Goal: Information Seeking & Learning: Learn about a topic

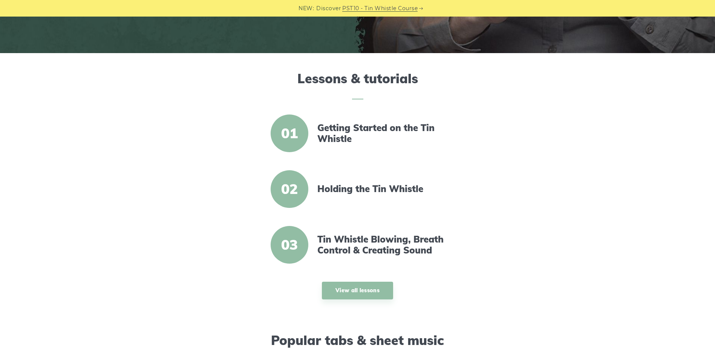
scroll to position [264, 0]
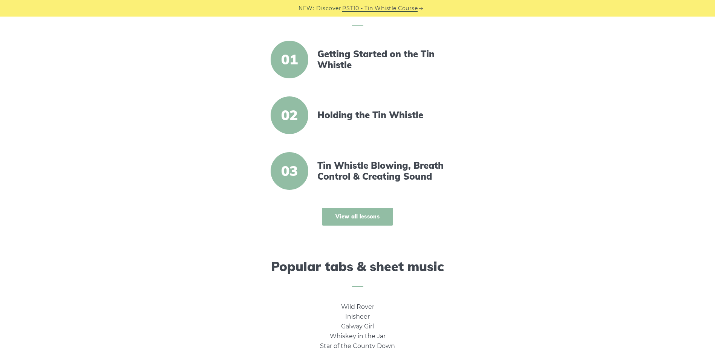
click at [349, 217] on link "View all lessons" at bounding box center [357, 217] width 71 height 18
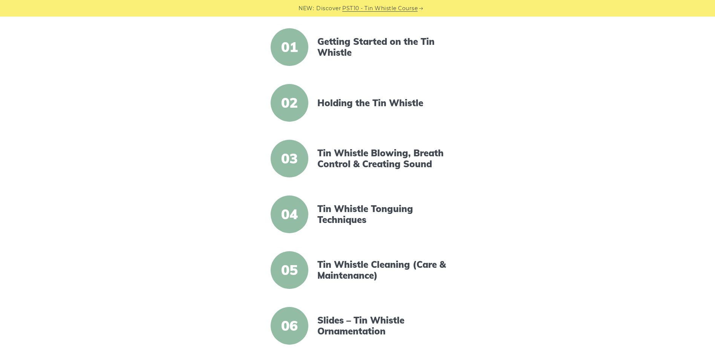
scroll to position [188, 0]
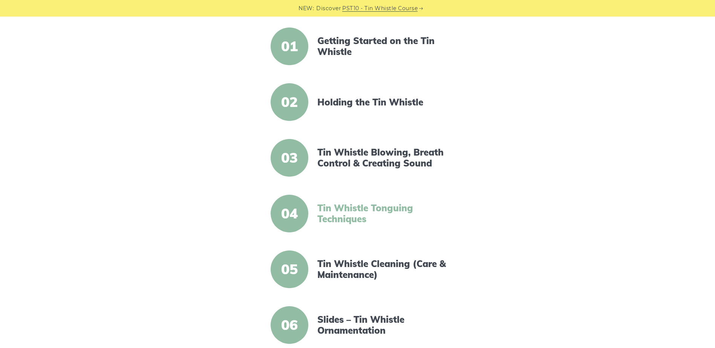
click at [320, 208] on link "Tin Whistle Tonguing Techniques" at bounding box center [382, 214] width 130 height 22
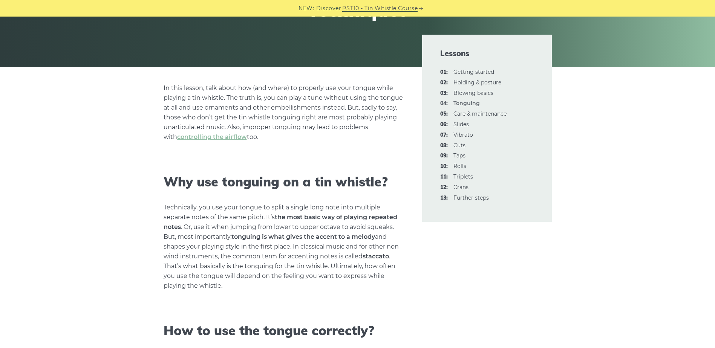
scroll to position [188, 0]
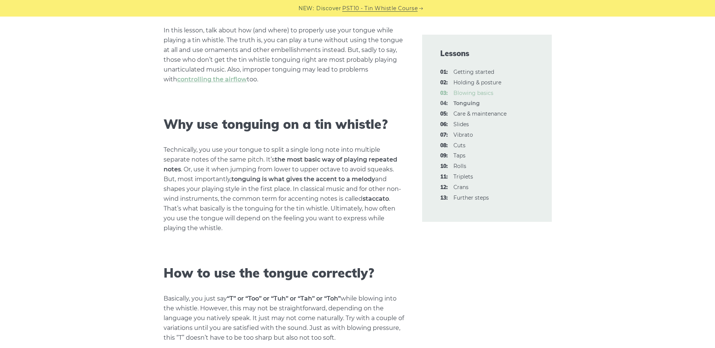
click at [467, 94] on link "03: Blowing basics" at bounding box center [473, 93] width 40 height 7
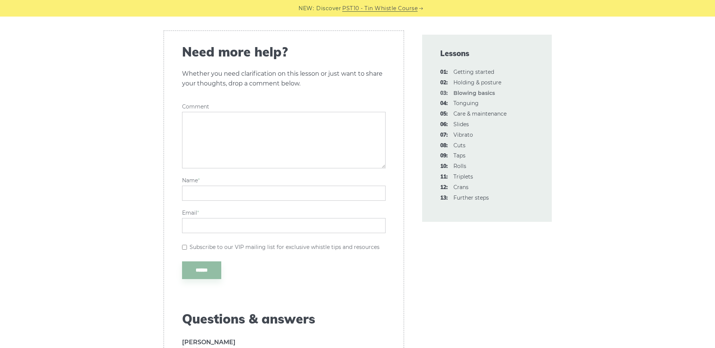
scroll to position [1621, 0]
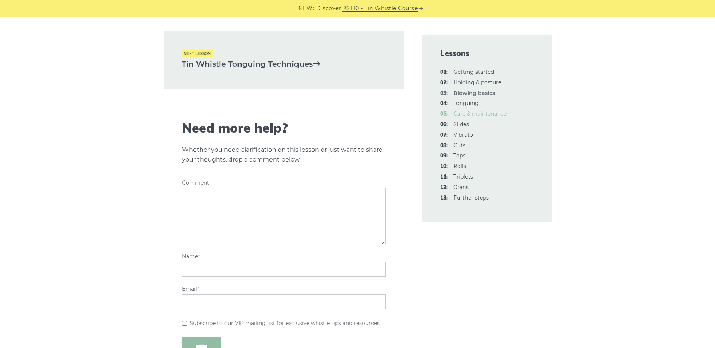
click at [477, 115] on link "05: Care & maintenance" at bounding box center [479, 113] width 53 height 7
click at [465, 126] on link "06: Slides" at bounding box center [460, 124] width 15 height 7
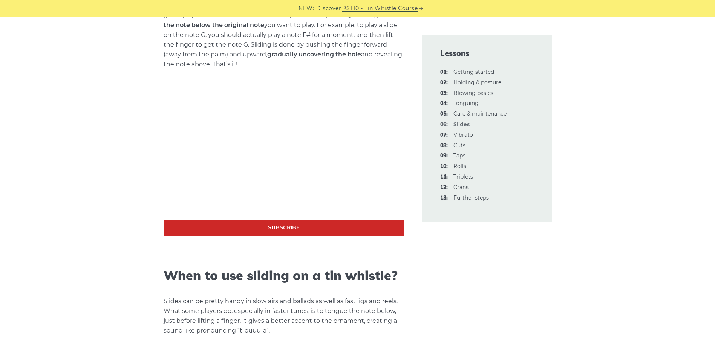
scroll to position [339, 0]
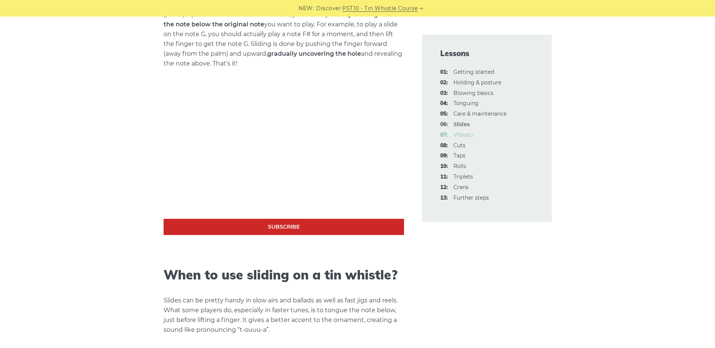
click at [461, 135] on link "07: Vibrato" at bounding box center [463, 135] width 20 height 7
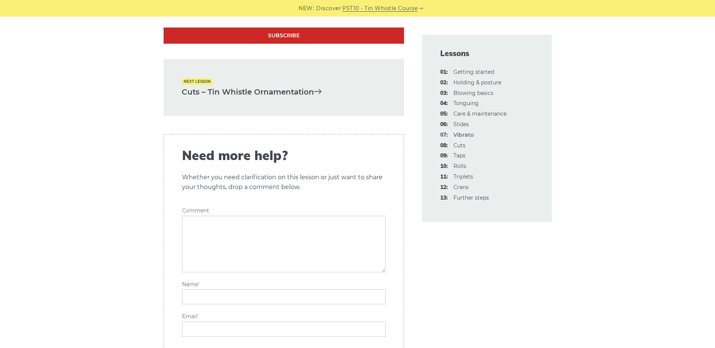
scroll to position [2148, 0]
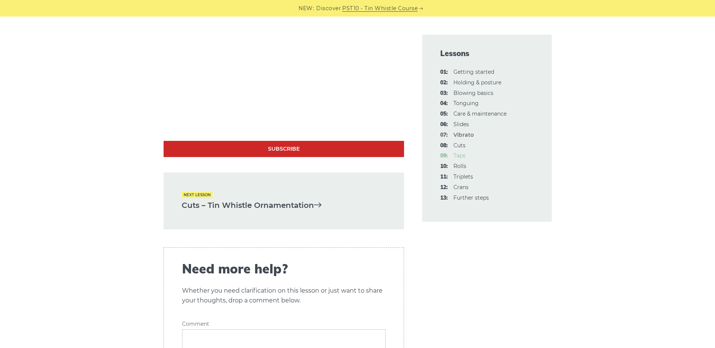
click at [464, 157] on link "09: Taps" at bounding box center [459, 155] width 12 height 7
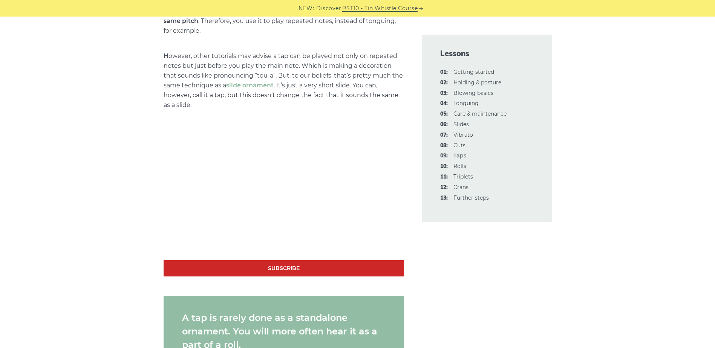
scroll to position [490, 0]
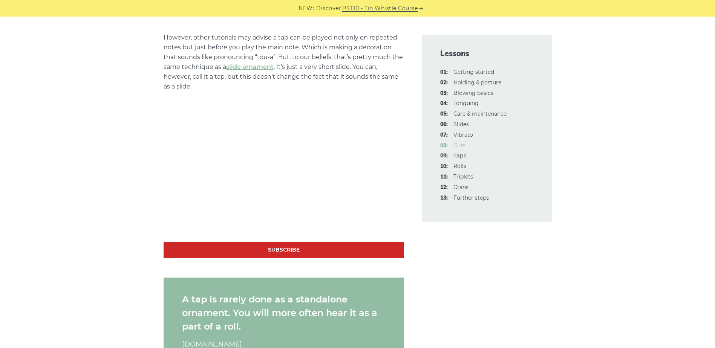
click at [460, 147] on link "08: Cuts" at bounding box center [459, 145] width 12 height 7
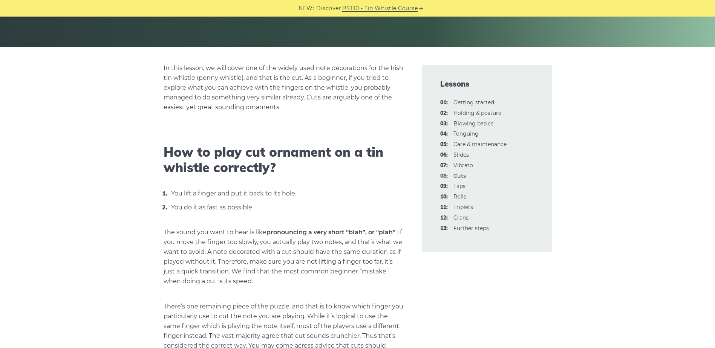
scroll to position [188, 0]
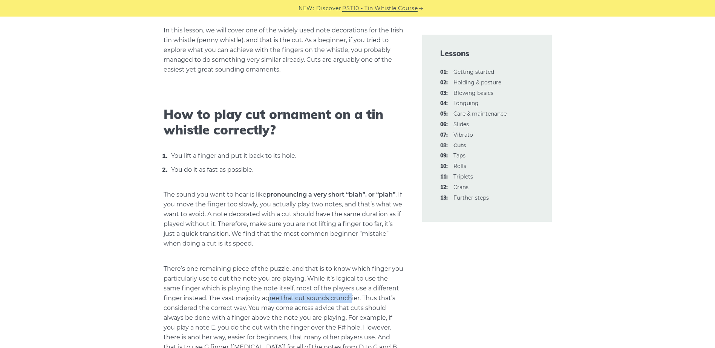
drag, startPoint x: 270, startPoint y: 300, endPoint x: 351, endPoint y: 297, distance: 80.3
click at [351, 297] on p "There’s one remaining piece of the puzzle, and that is to know which finger you…" at bounding box center [284, 313] width 240 height 98
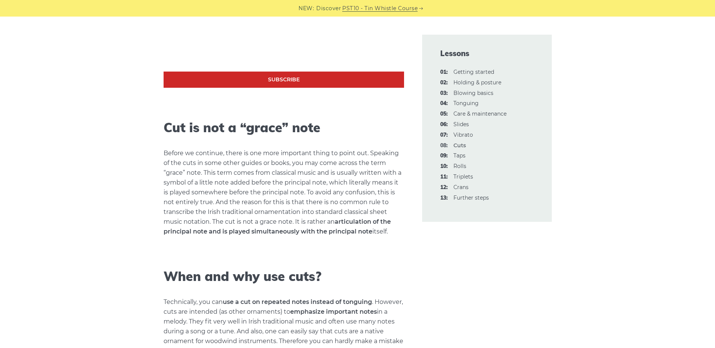
scroll to position [829, 0]
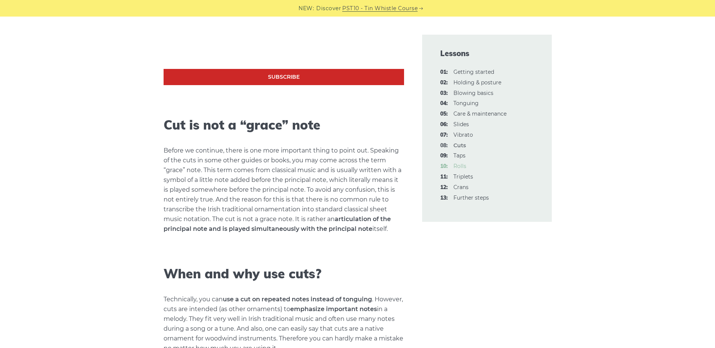
click at [463, 169] on link "10: Rolls" at bounding box center [459, 166] width 13 height 7
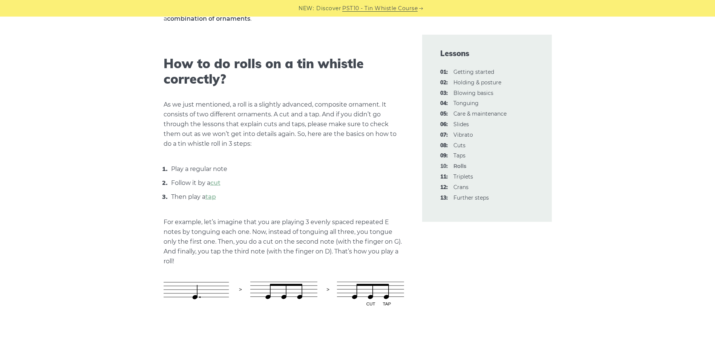
scroll to position [264, 0]
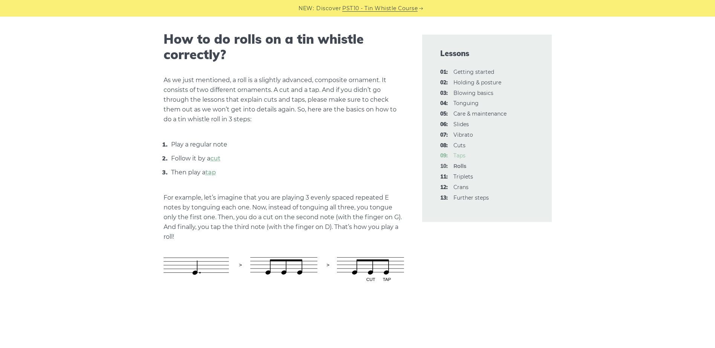
click at [460, 158] on link "09: Taps" at bounding box center [459, 155] width 12 height 7
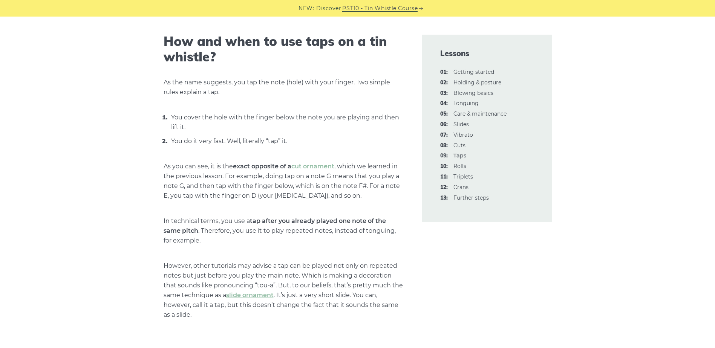
scroll to position [377, 0]
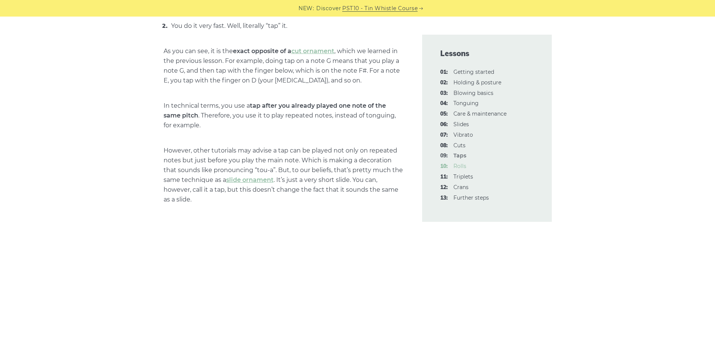
click at [460, 167] on link "10: Rolls" at bounding box center [459, 166] width 13 height 7
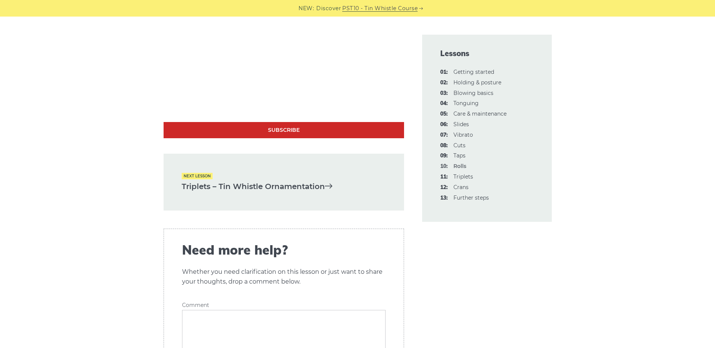
scroll to position [2073, 0]
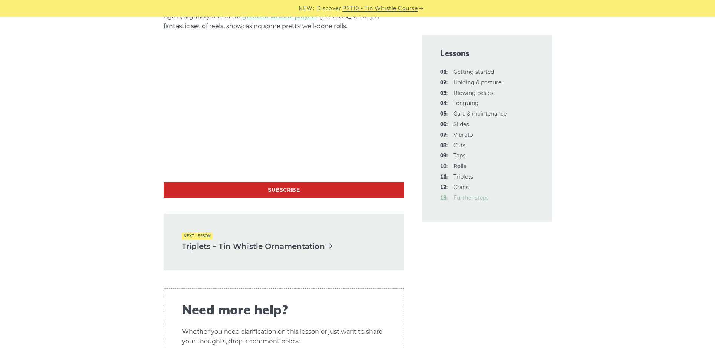
click at [461, 199] on link "13: Further steps" at bounding box center [470, 197] width 35 height 7
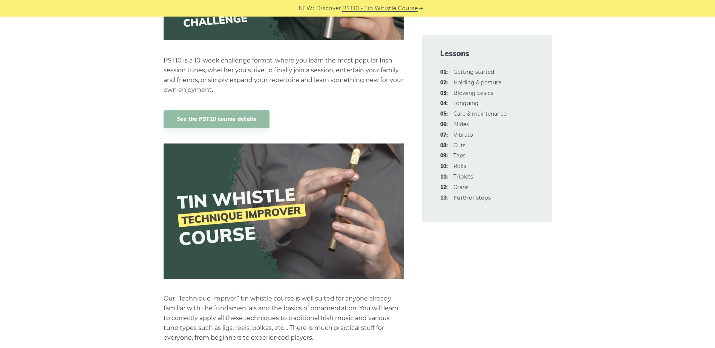
scroll to position [565, 0]
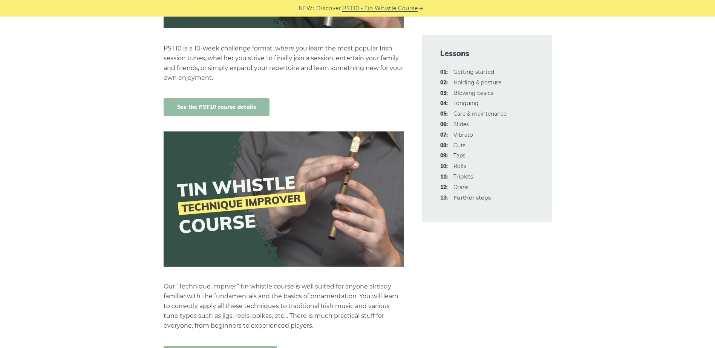
click at [240, 107] on link "See the PST10 course details" at bounding box center [217, 107] width 106 height 18
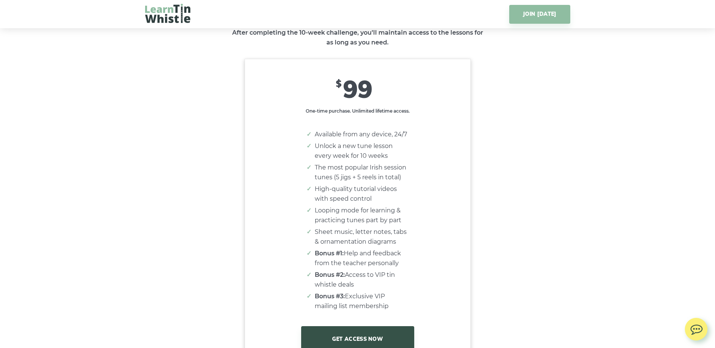
scroll to position [4410, 0]
